Goal: Use online tool/utility: Utilize a website feature to perform a specific function

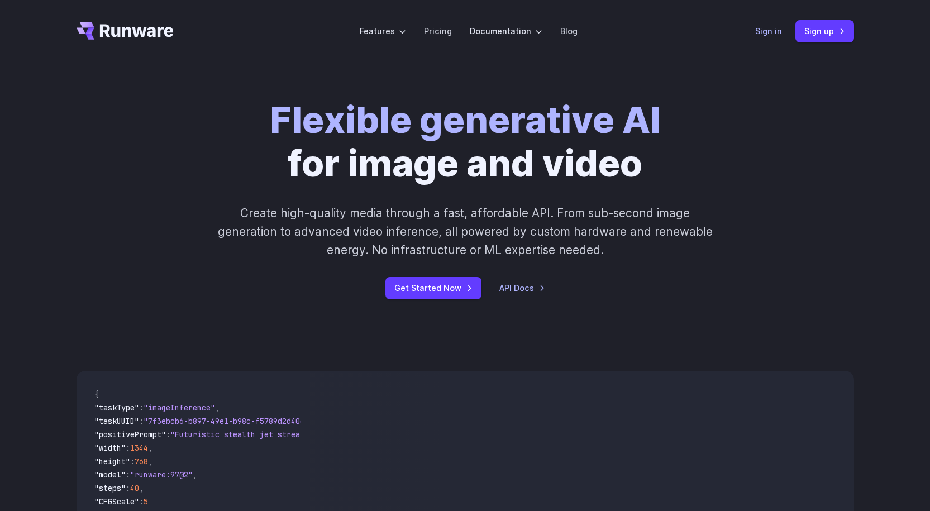
click at [763, 28] on link "Sign in" at bounding box center [769, 31] width 27 height 13
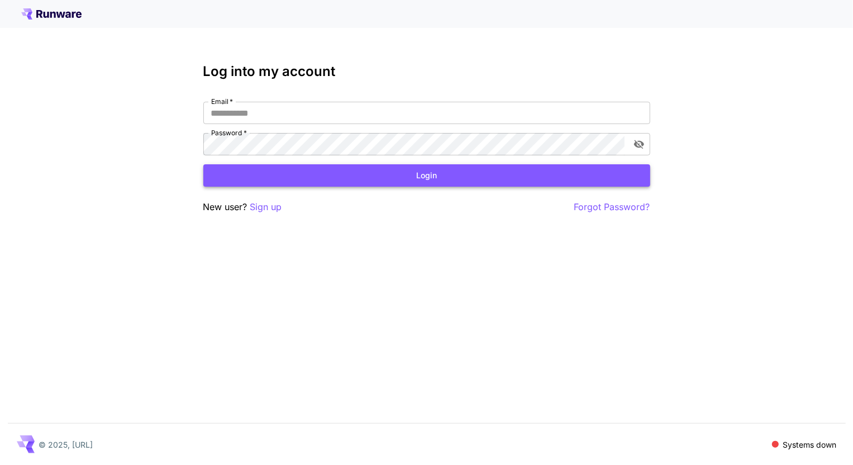
type input "**********"
click at [386, 174] on button "Login" at bounding box center [426, 175] width 447 height 23
click at [422, 181] on button "Login" at bounding box center [426, 175] width 447 height 23
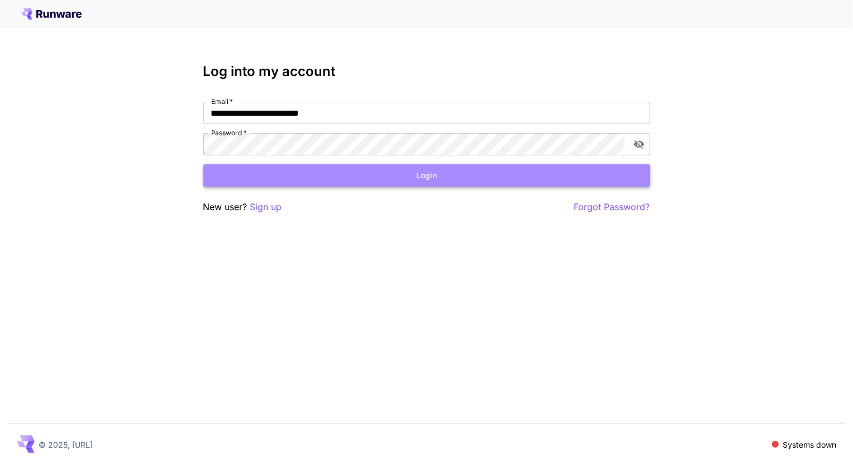
click at [475, 173] on button "Login" at bounding box center [426, 175] width 447 height 23
click at [474, 181] on button "Login" at bounding box center [426, 175] width 447 height 23
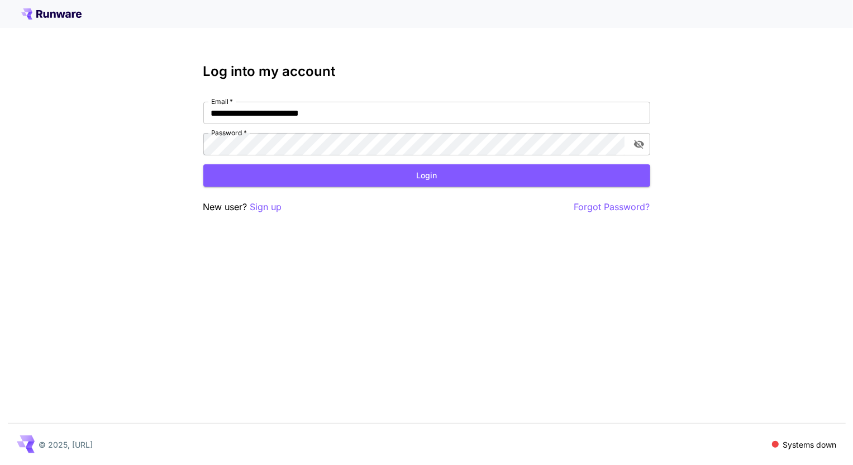
click at [474, 181] on button "Login" at bounding box center [426, 175] width 447 height 23
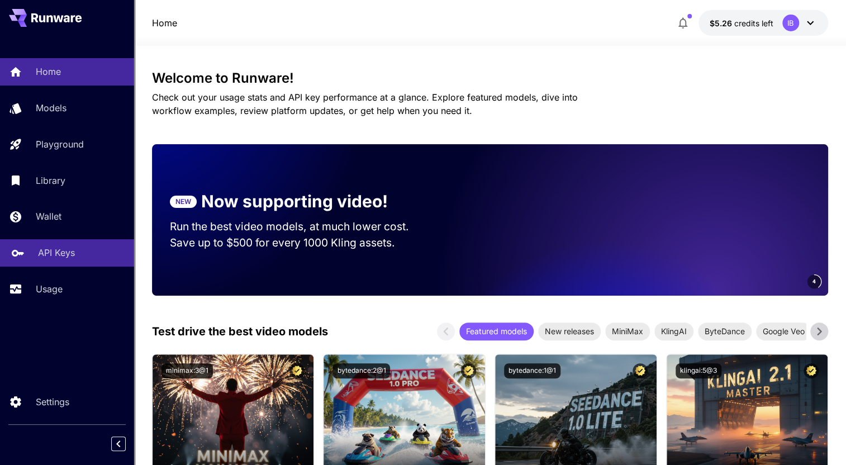
click at [59, 251] on p "API Keys" at bounding box center [56, 252] width 37 height 13
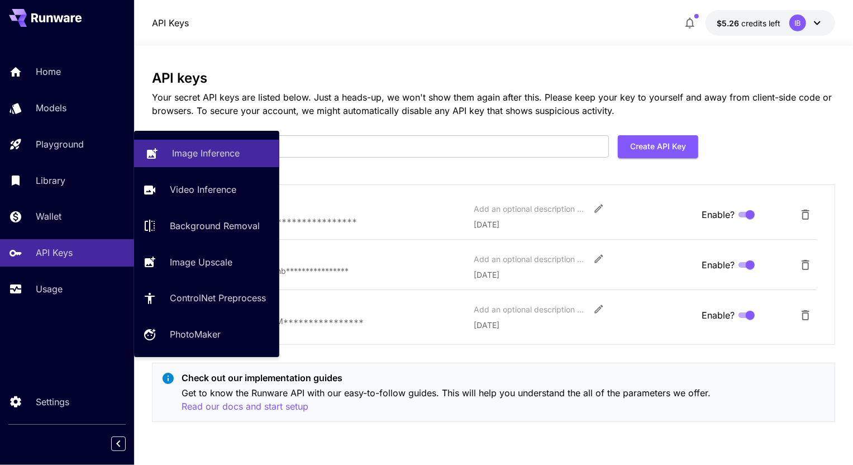
click at [217, 151] on p "Image Inference" at bounding box center [206, 152] width 68 height 13
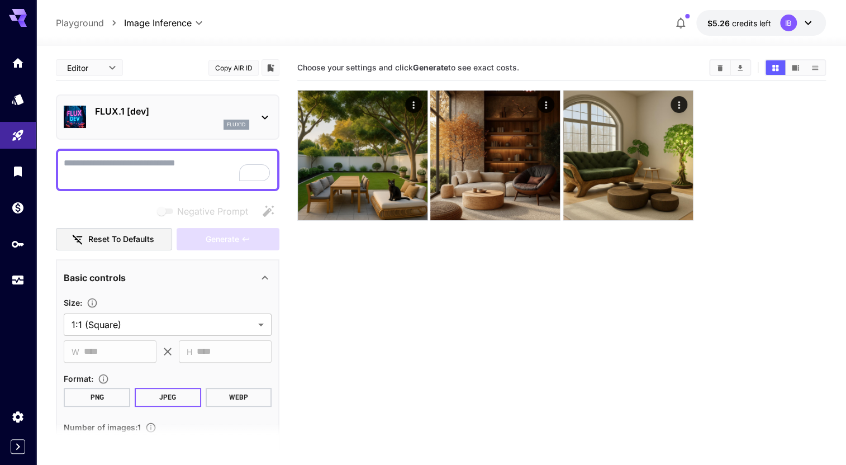
click at [168, 102] on div "FLUX.1 [dev] flux1d" at bounding box center [168, 117] width 208 height 34
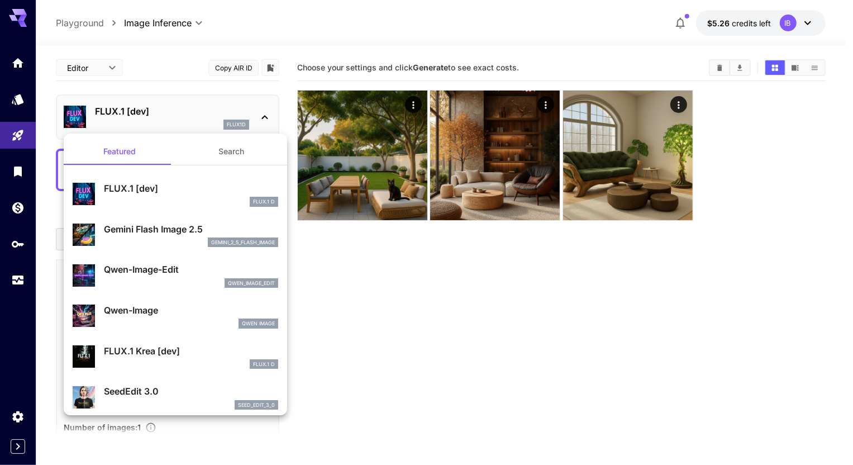
click at [178, 246] on div "gemini_2_5_flash_image" at bounding box center [191, 243] width 174 height 10
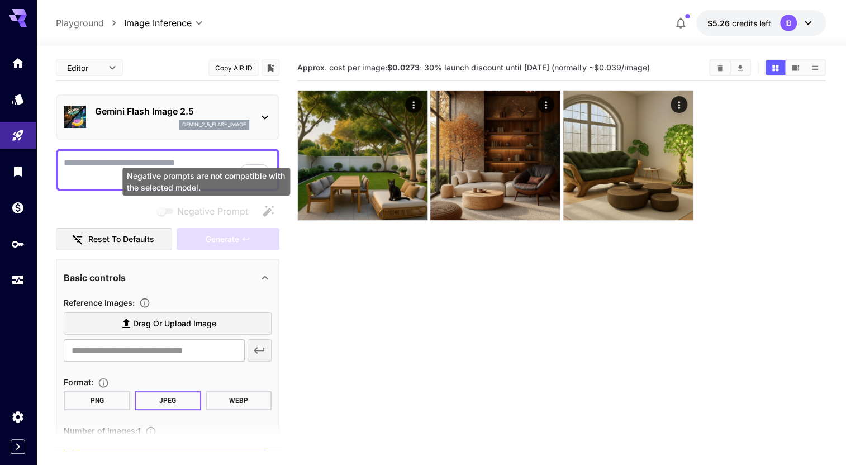
click at [183, 168] on div "Negative prompts are not compatible with the selected model." at bounding box center [206, 182] width 168 height 28
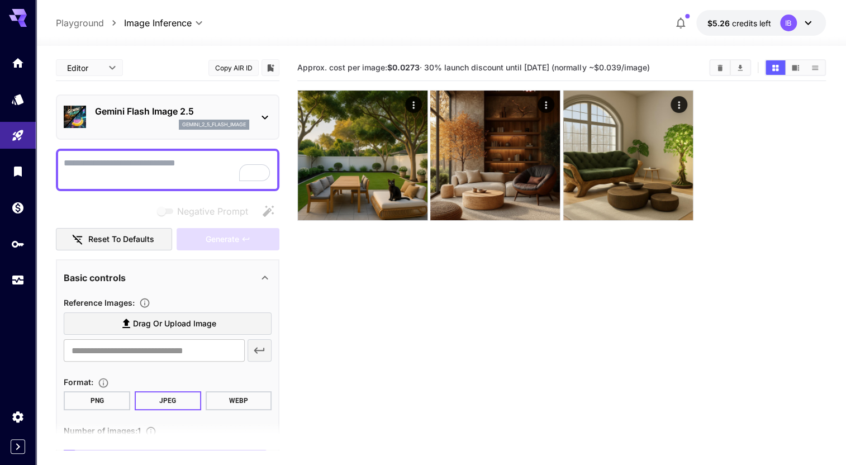
click at [192, 329] on span "Drag or upload image" at bounding box center [174, 324] width 83 height 14
click at [0, 0] on input "Drag or upload image" at bounding box center [0, 0] width 0 height 0
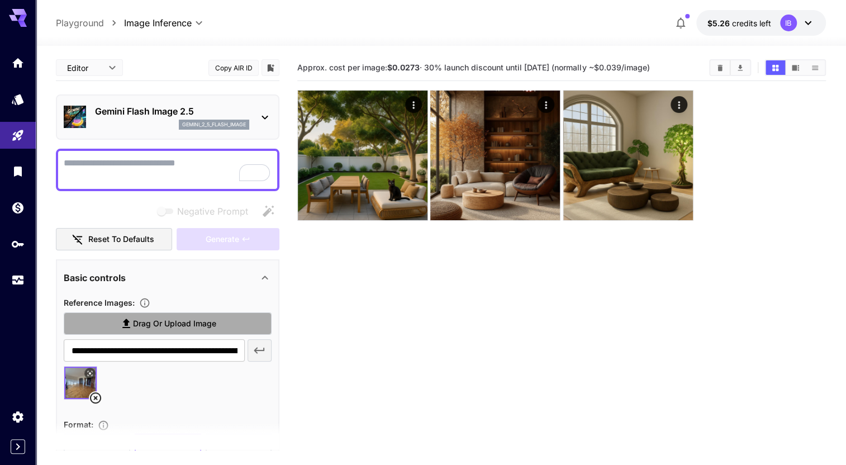
click at [162, 322] on span "Drag or upload image" at bounding box center [174, 324] width 83 height 14
click at [0, 0] on input "Drag or upload image" at bounding box center [0, 0] width 0 height 0
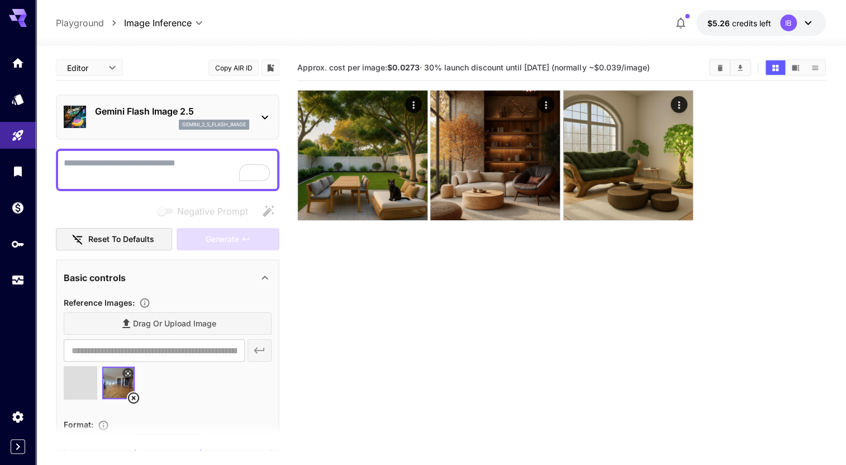
click at [173, 170] on textarea "Negative Prompt" at bounding box center [168, 169] width 208 height 27
type input "**********"
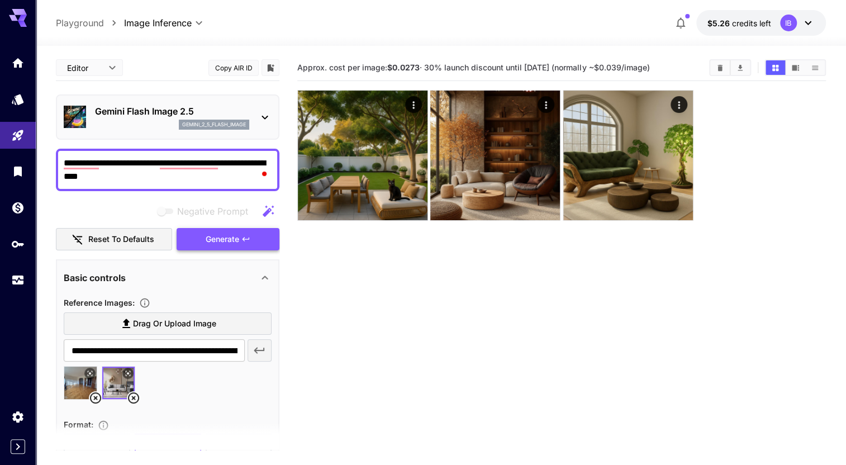
type textarea "**********"
click at [221, 239] on span "Generate" at bounding box center [223, 239] width 34 height 14
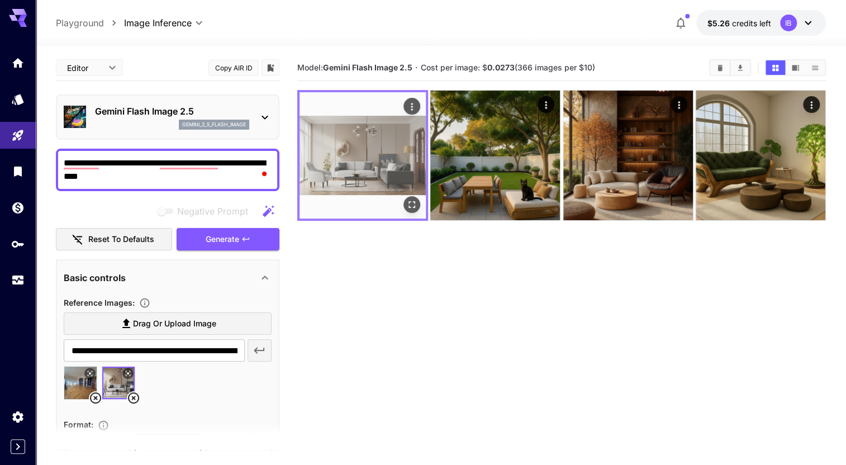
click at [392, 169] on img at bounding box center [363, 155] width 126 height 126
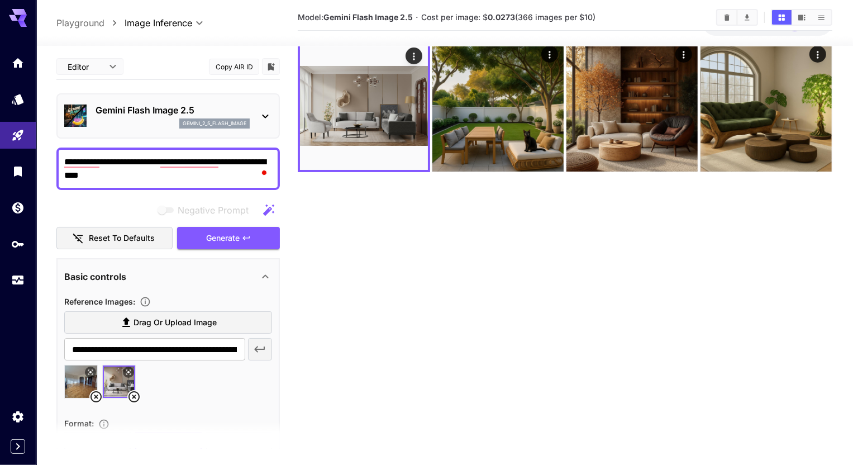
click at [117, 60] on body "**********" at bounding box center [426, 226] width 853 height 553
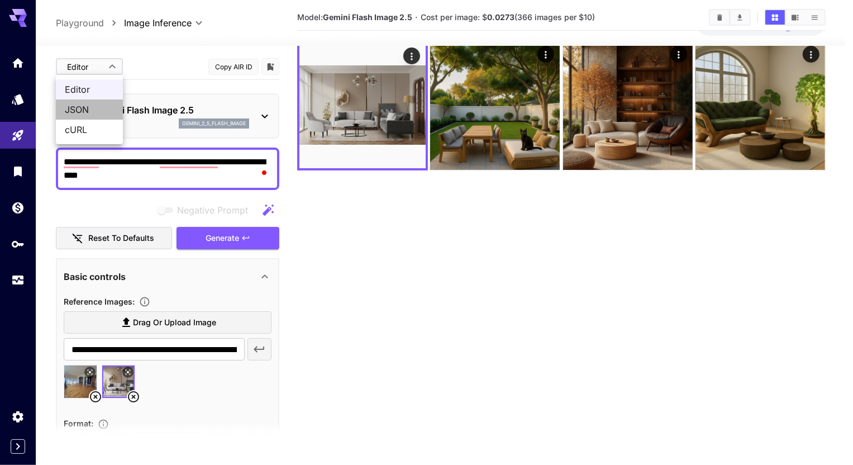
click at [106, 112] on span "JSON" at bounding box center [89, 109] width 49 height 13
type input "****"
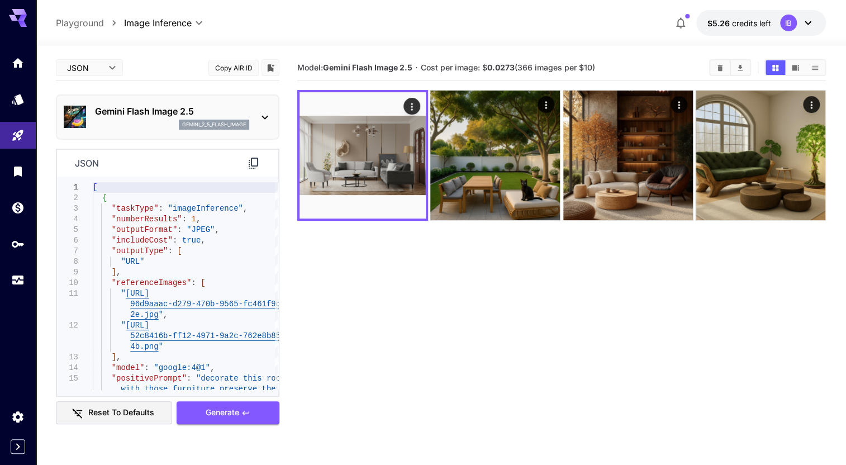
click at [157, 120] on div "gemini_2_5_flash_image" at bounding box center [172, 125] width 154 height 10
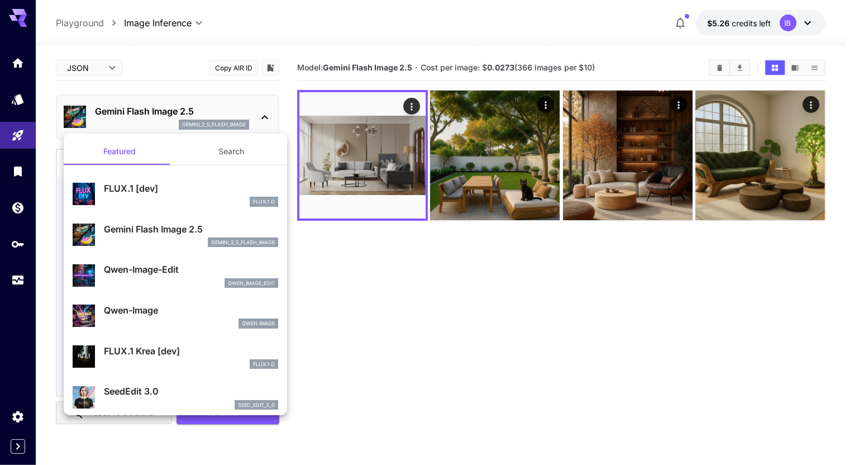
click at [163, 117] on div at bounding box center [426, 232] width 853 height 465
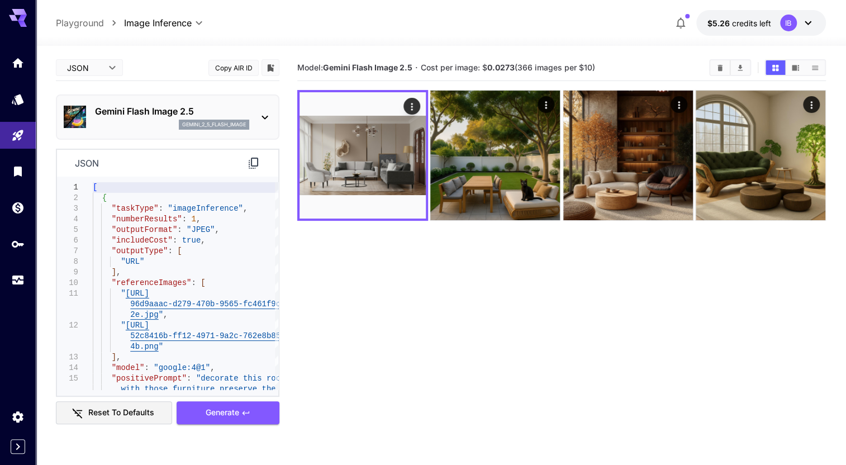
click at [163, 117] on p "Gemini Flash Image 2.5" at bounding box center [172, 111] width 154 height 13
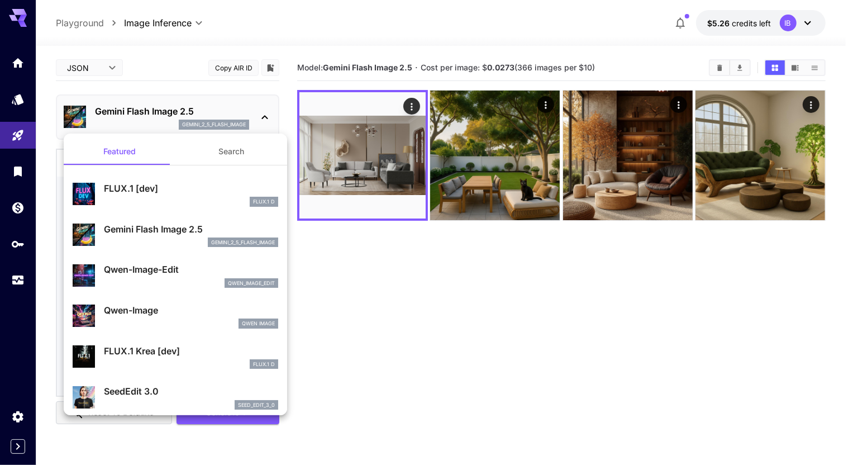
click at [163, 117] on div at bounding box center [426, 232] width 853 height 465
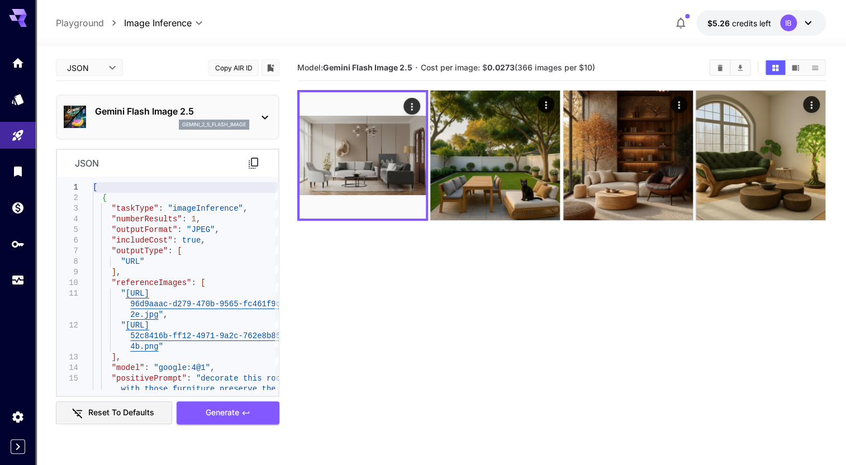
click at [145, 119] on div "Gemini Flash Image 2.5 gemini_2_5_flash_image" at bounding box center [172, 117] width 154 height 25
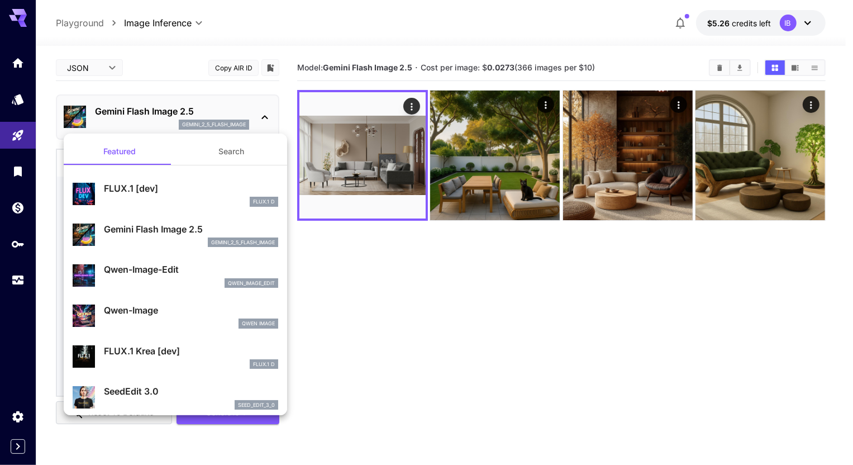
drag, startPoint x: 209, startPoint y: 228, endPoint x: 659, endPoint y: 333, distance: 462.4
click at [224, 333] on div "Featured Search FLUX.1 [dev] FLUX.1 D Gemini Flash Image 2.5 gemini_2_5_flash_i…" at bounding box center [112, 167] width 224 height 335
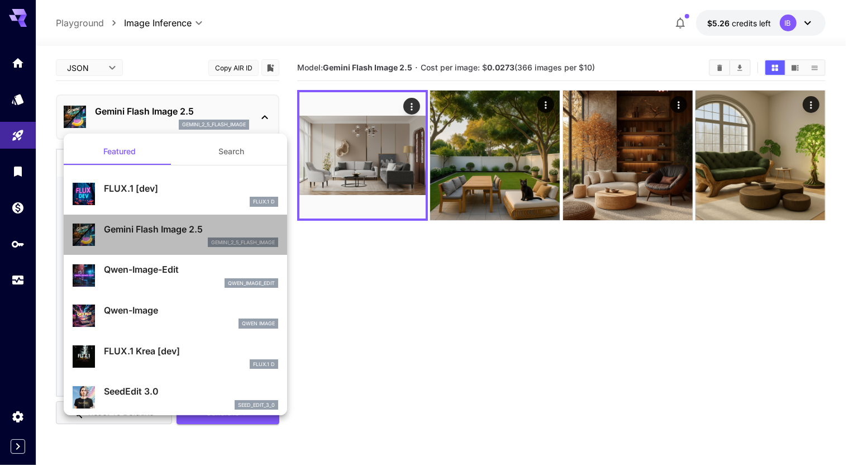
click at [208, 240] on div "gemini_2_5_flash_image" at bounding box center [243, 243] width 70 height 10
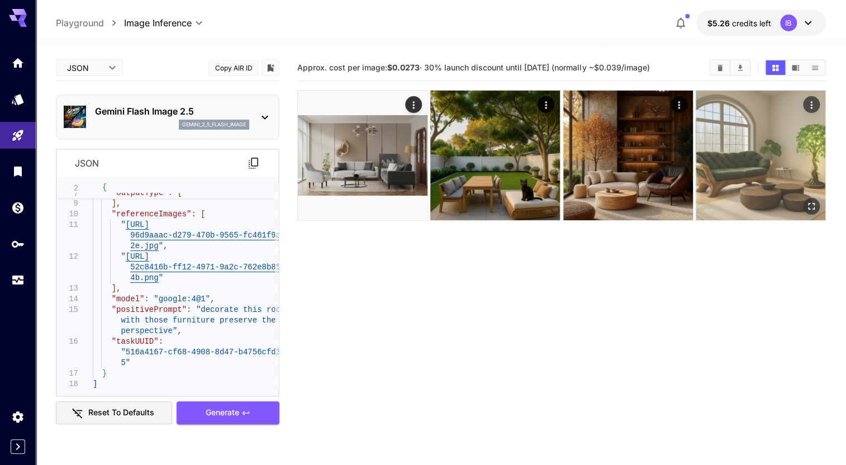
click at [735, 179] on img at bounding box center [761, 156] width 130 height 130
